Goal: Task Accomplishment & Management: Check status

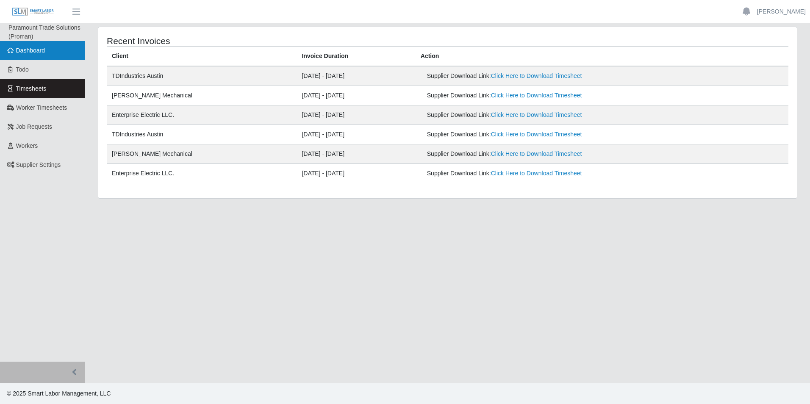
click at [23, 49] on span "Dashboard" at bounding box center [30, 50] width 29 height 7
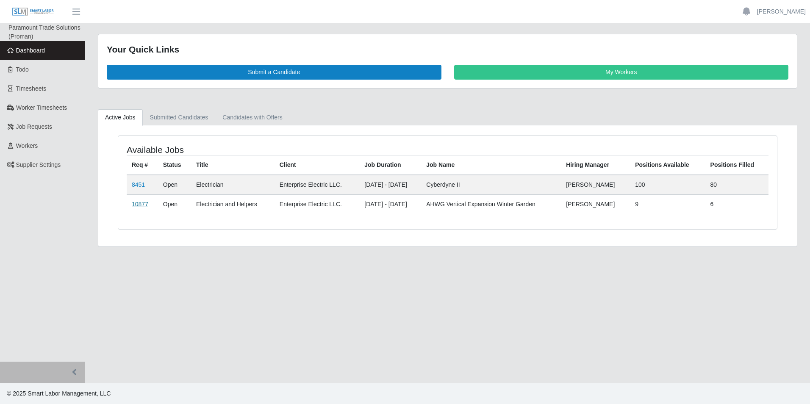
click at [147, 205] on link "10877" at bounding box center [140, 204] width 17 height 7
